Goal: Information Seeking & Learning: Learn about a topic

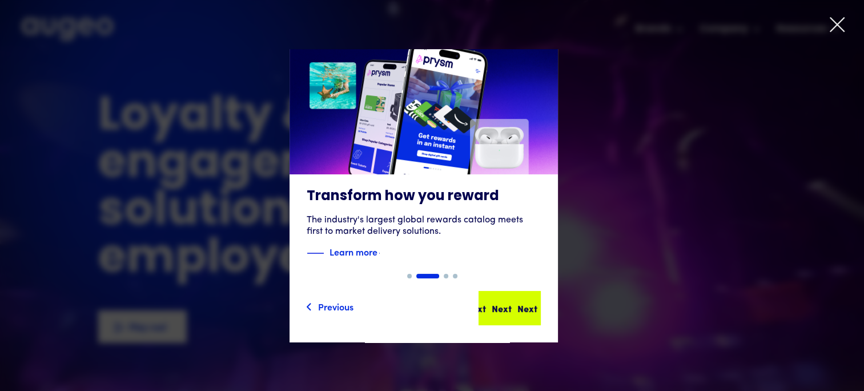
drag, startPoint x: 524, startPoint y: 296, endPoint x: 524, endPoint y: 303, distance: 6.3
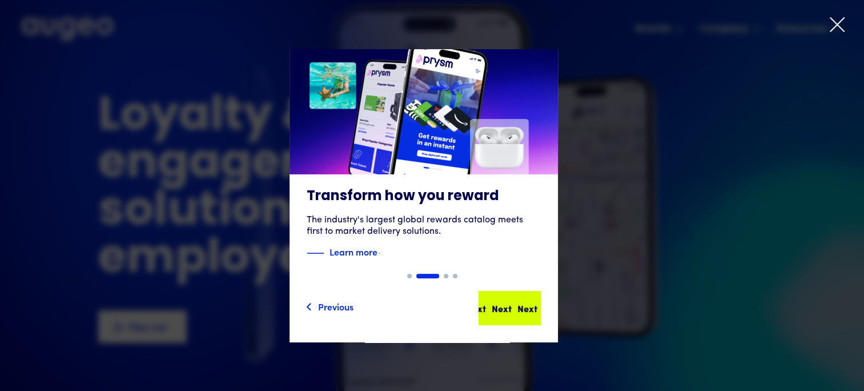
click at [524, 302] on div "Next Next Next Next" at bounding box center [514, 308] width 103 height 14
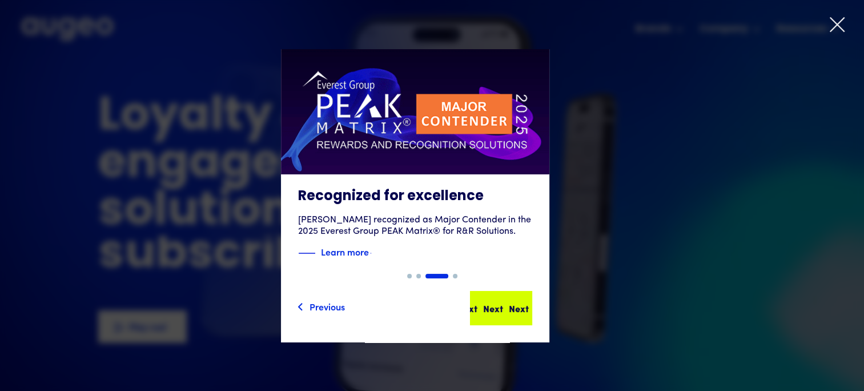
click at [514, 310] on div "Next" at bounding box center [519, 308] width 20 height 14
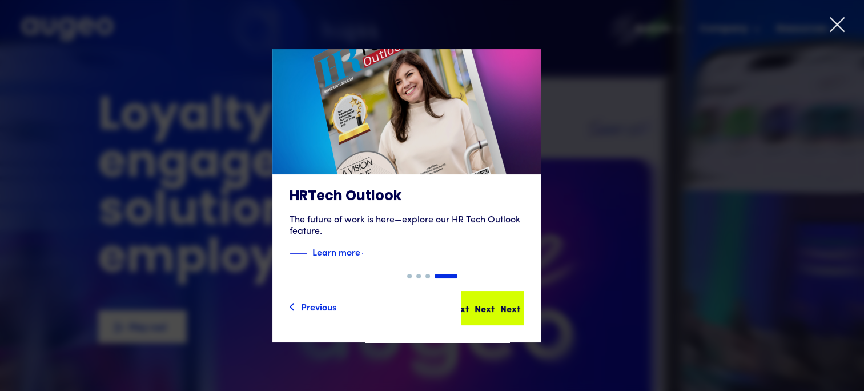
click at [508, 309] on div "Next" at bounding box center [498, 308] width 20 height 14
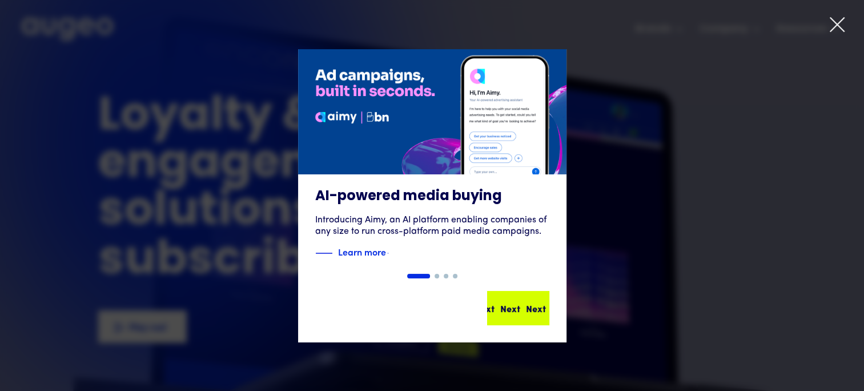
click at [522, 306] on div "Next" at bounding box center [526, 308] width 20 height 14
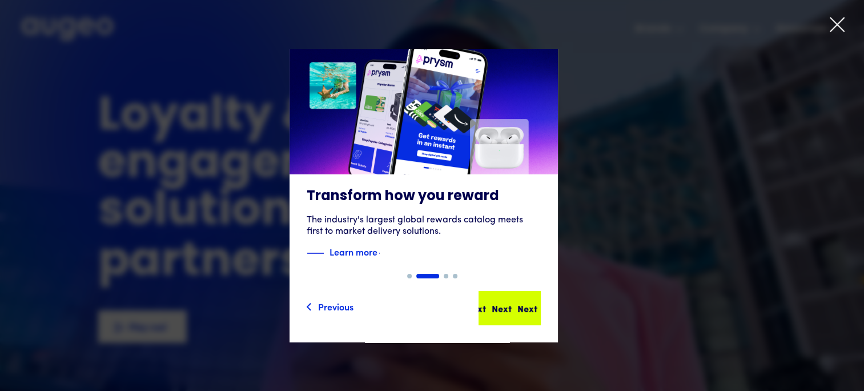
click at [528, 315] on div "Next Next Next Next" at bounding box center [510, 308] width 60 height 32
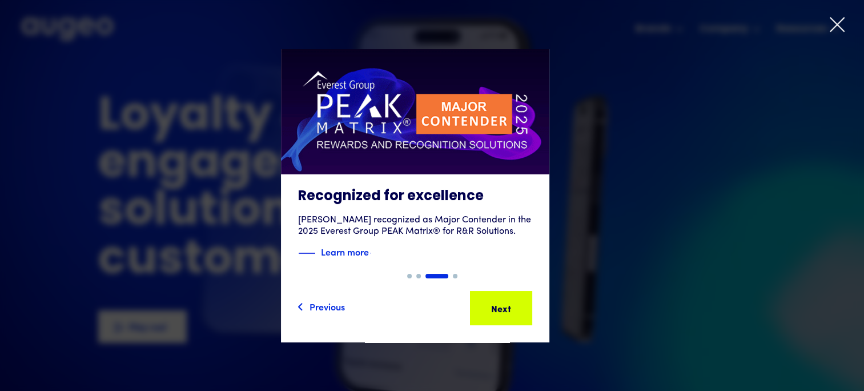
click at [528, 315] on div "Next Next Next Next" at bounding box center [501, 308] width 60 height 32
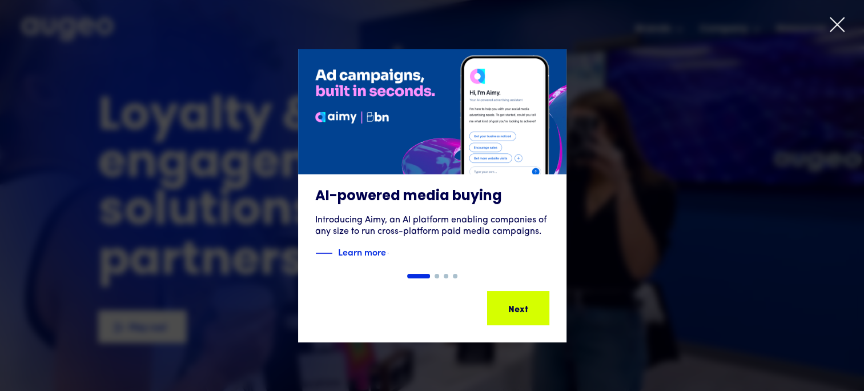
click at [528, 307] on div "Slide 1 of 4. AI-powered media buying Introducing Aimy, an AI platform enabling…" at bounding box center [432, 195] width 864 height 293
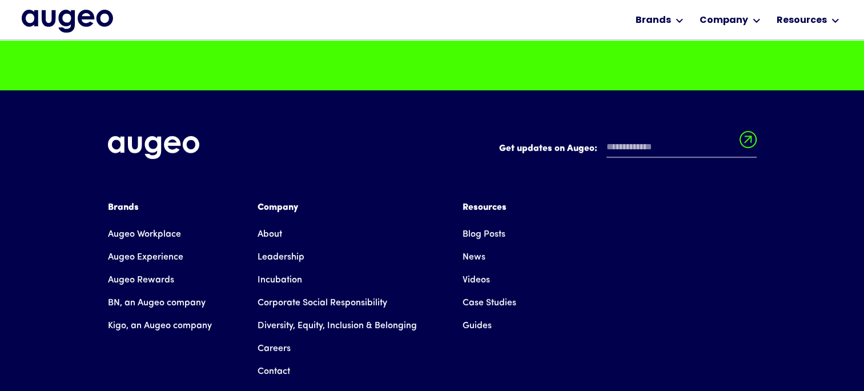
scroll to position [8843, 0]
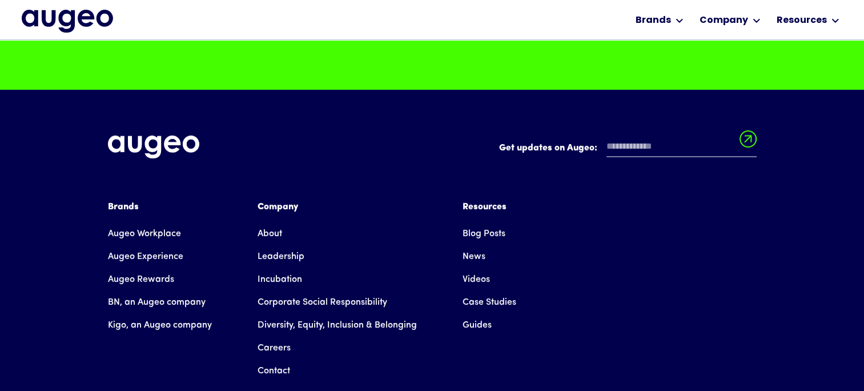
click at [267, 336] on link "Careers" at bounding box center [274, 347] width 33 height 23
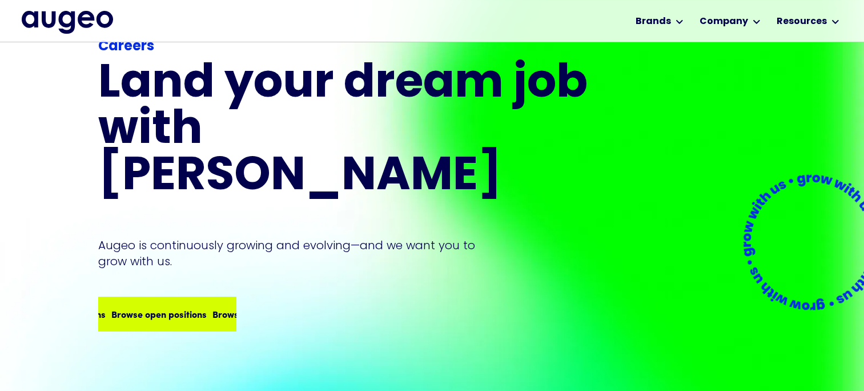
click at [199, 297] on div "Browse open positions Browse open positions Browse open positions Browse open p…" at bounding box center [166, 313] width 135 height 32
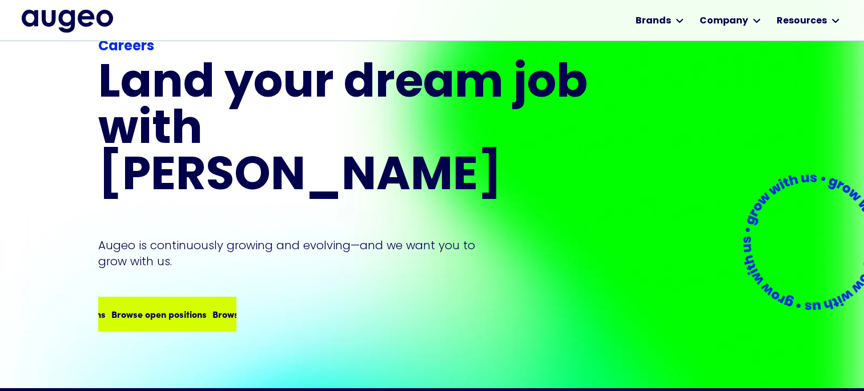
scroll to position [57, 0]
